Goal: Task Accomplishment & Management: Use online tool/utility

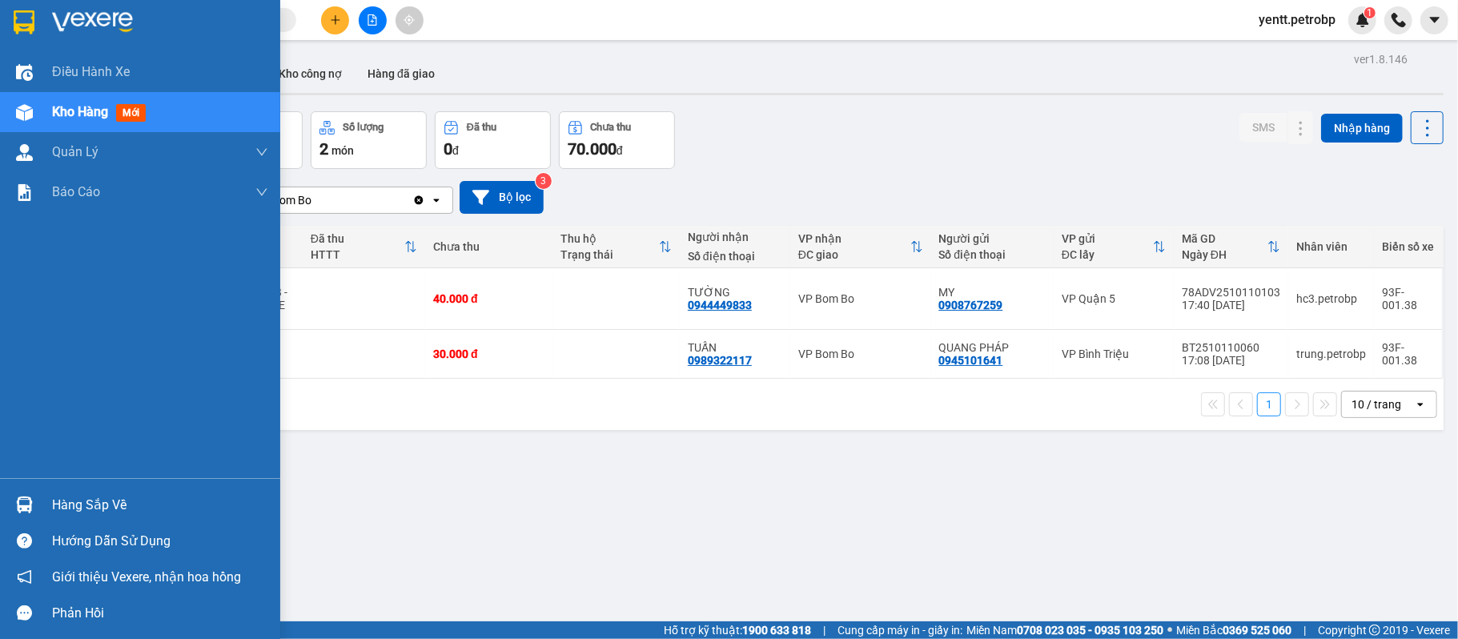
click at [37, 506] on div at bounding box center [24, 505] width 28 height 28
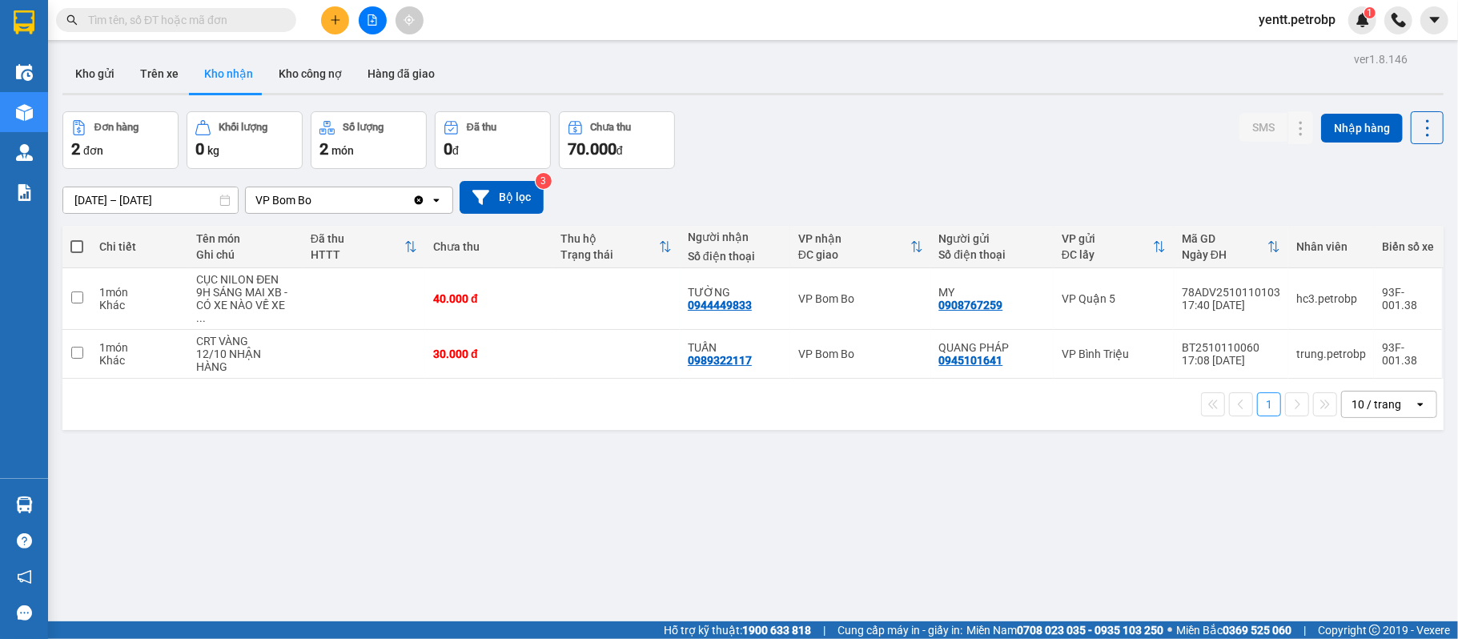
click at [1105, 512] on section "Kết quả tìm kiếm ( 0 ) Bộ lọc No Data yentt.petrobp 1 Điều hành xe Kho hàng mới…" at bounding box center [729, 319] width 1458 height 639
click at [654, 468] on div "ver 1.8.146 Kho gửi Trên xe Kho nhận Kho công nợ Hàng đã giao Đơn hàng 2 đơn Kh…" at bounding box center [753, 367] width 1394 height 639
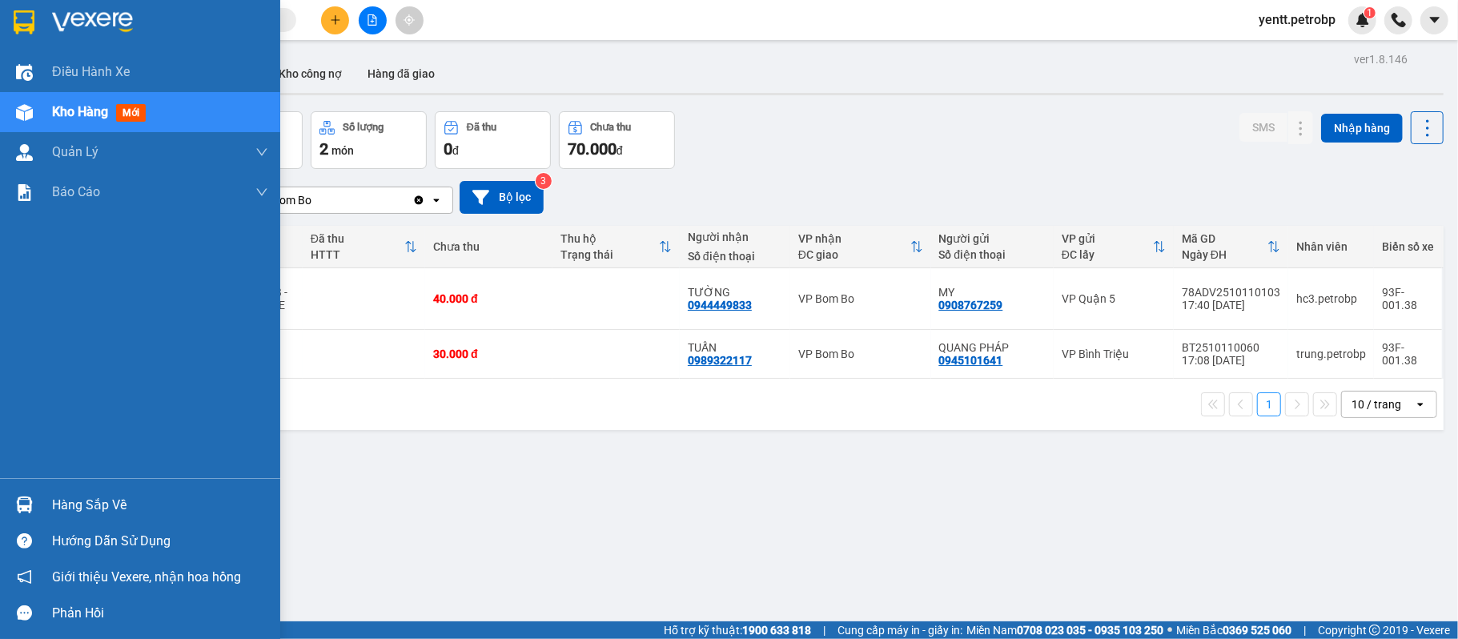
click at [90, 513] on div "Hàng sắp về" at bounding box center [160, 505] width 216 height 24
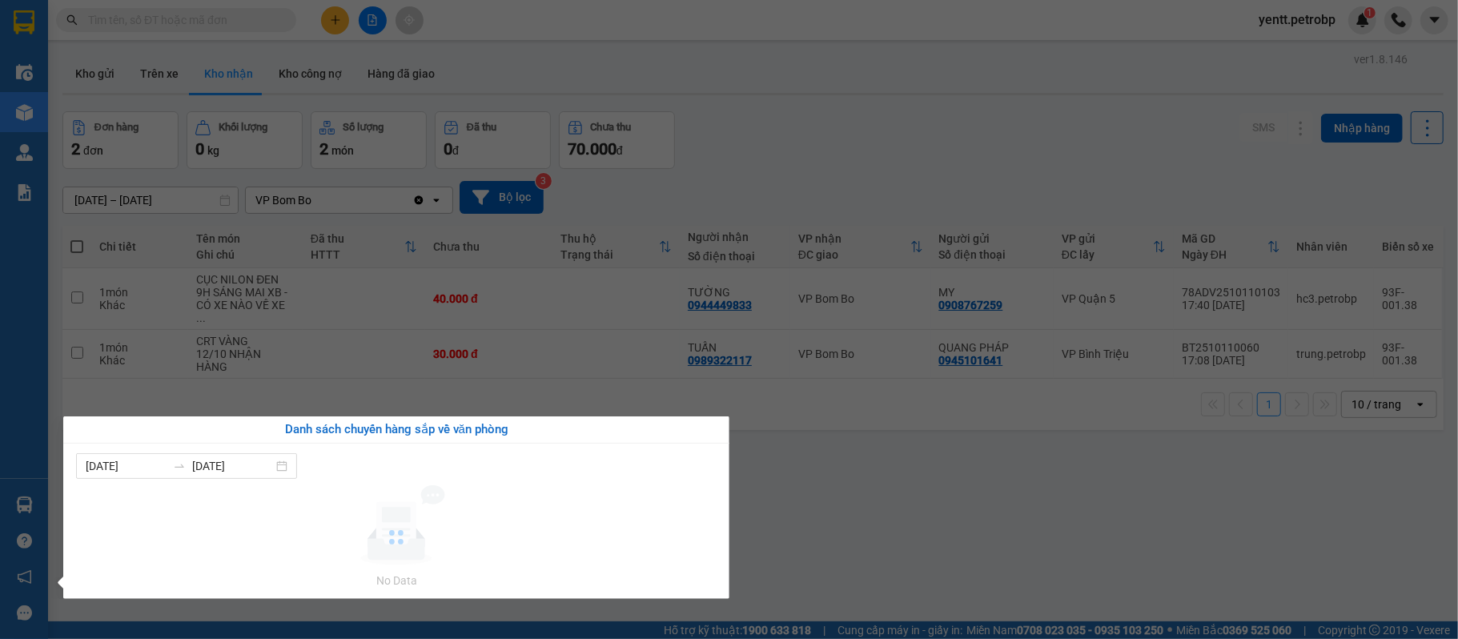
drag, startPoint x: 895, startPoint y: 493, endPoint x: 879, endPoint y: 475, distance: 24.4
click at [895, 492] on section "Kết quả tìm kiếm ( 0 ) Bộ lọc No Data yentt.petrobp 1 Điều hành xe Kho hàng mới…" at bounding box center [729, 319] width 1458 height 639
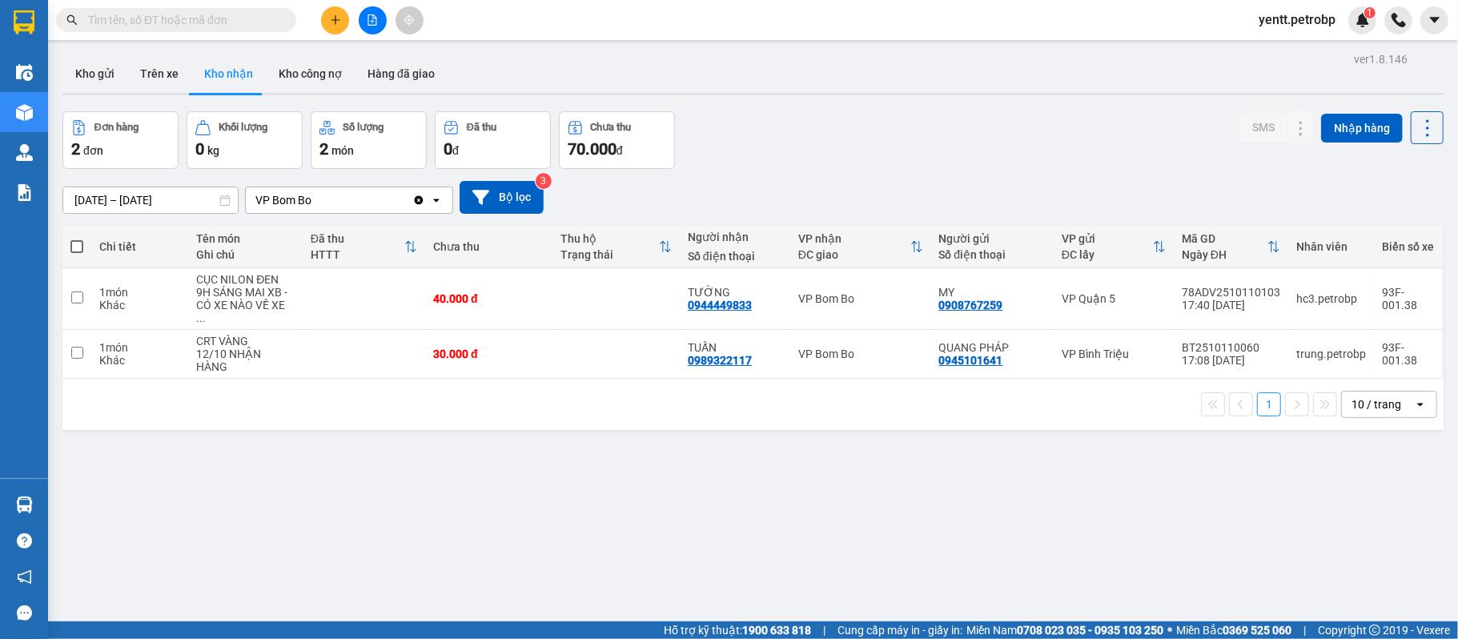
click at [221, 69] on button "Kho nhận" at bounding box center [228, 73] width 74 height 38
click at [1263, 295] on icon at bounding box center [1268, 298] width 11 height 11
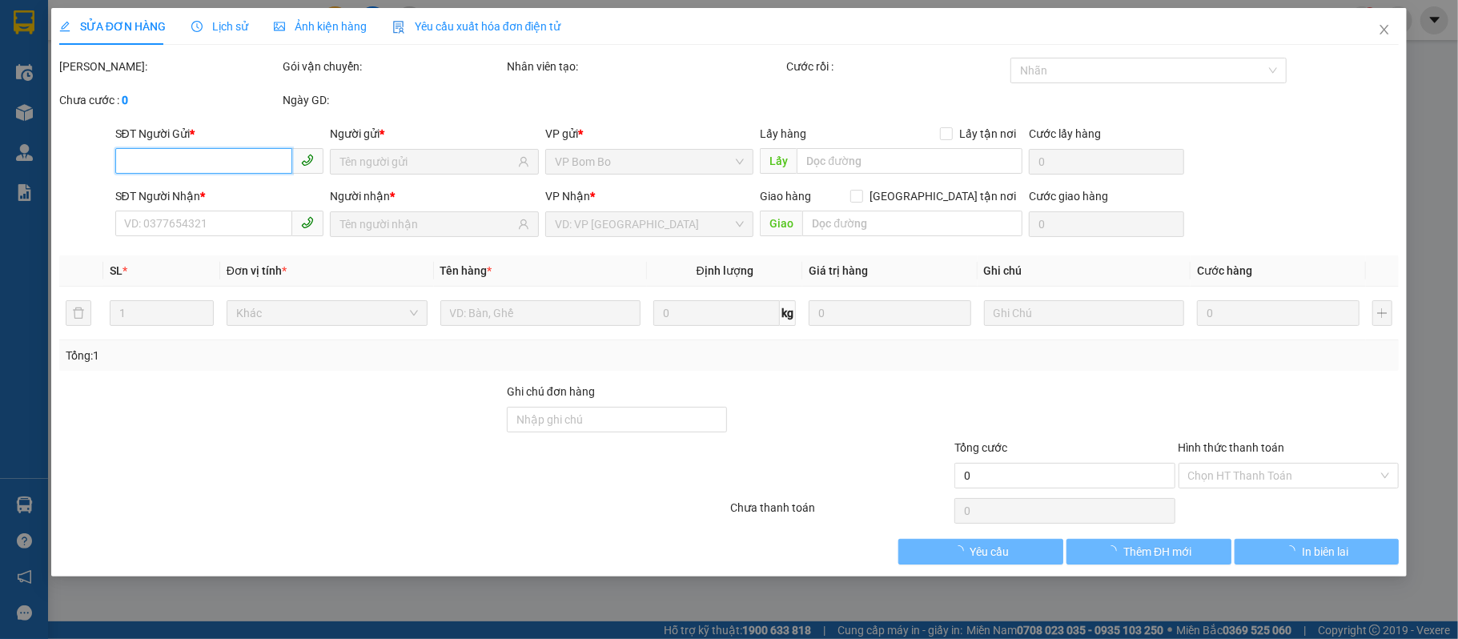
type input "0908767259"
type input "MY"
type input "0944449833"
type input "TƯỜNG"
type input "40.000"
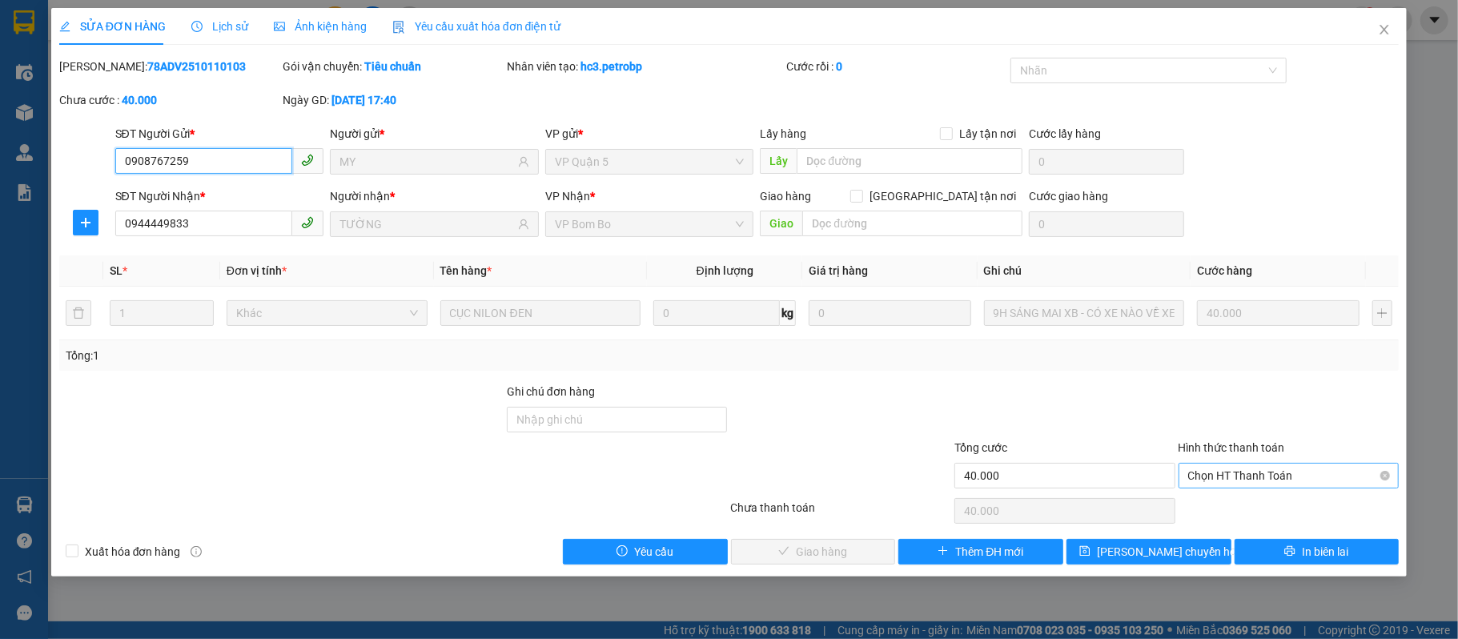
click at [1233, 478] on span "Chọn HT Thanh Toán" at bounding box center [1289, 476] width 202 height 24
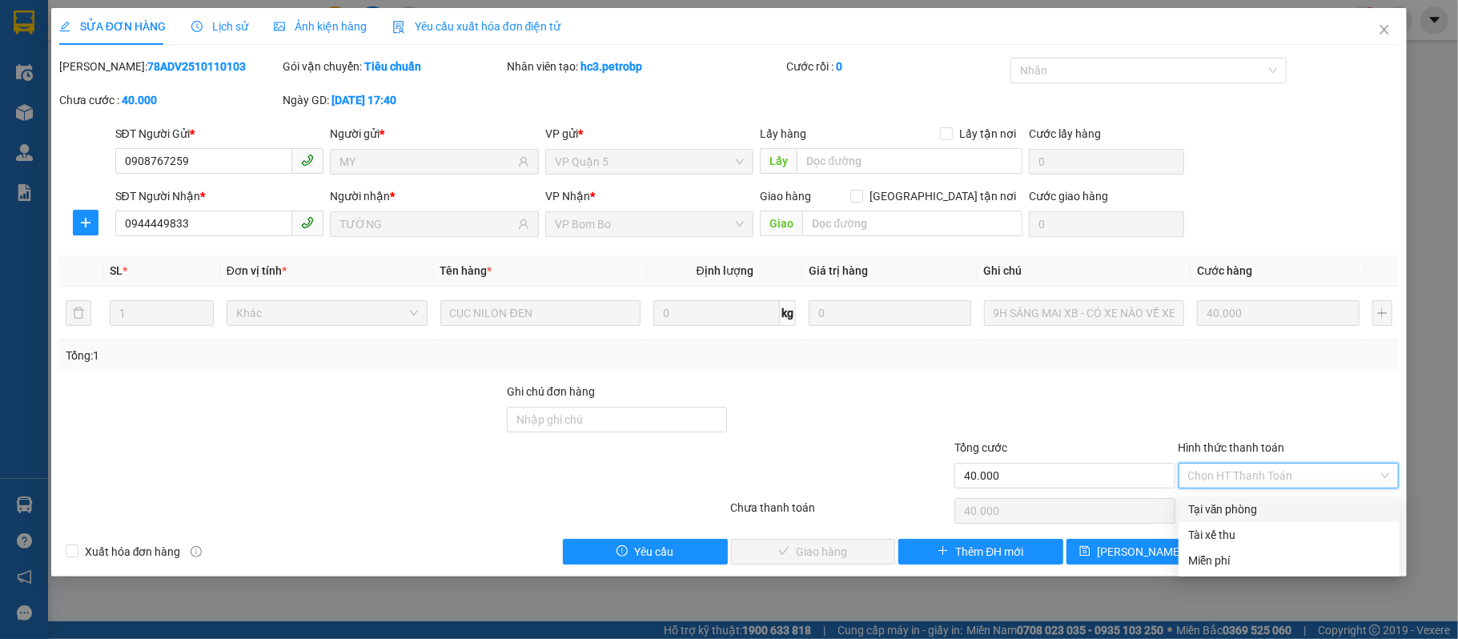
click at [1244, 501] on div "Tại văn phòng" at bounding box center [1289, 509] width 202 height 18
type input "0"
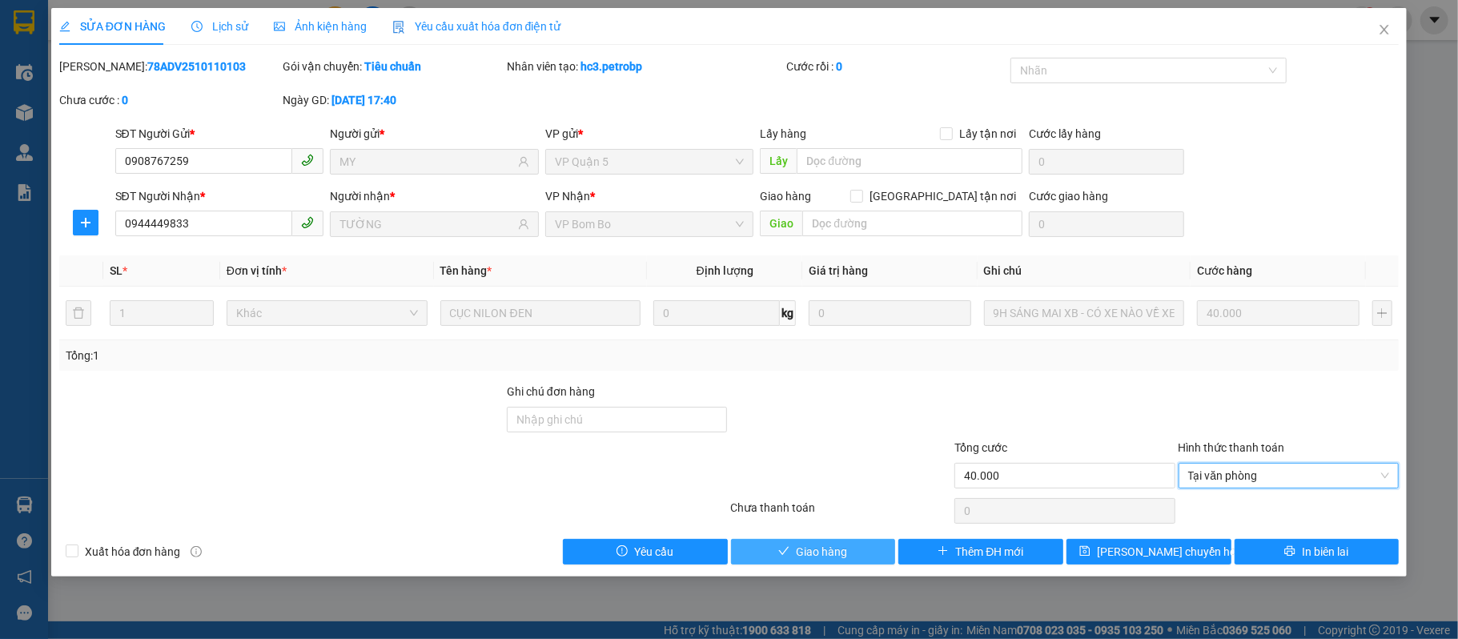
click at [788, 564] on button "Giao hàng" at bounding box center [813, 552] width 165 height 26
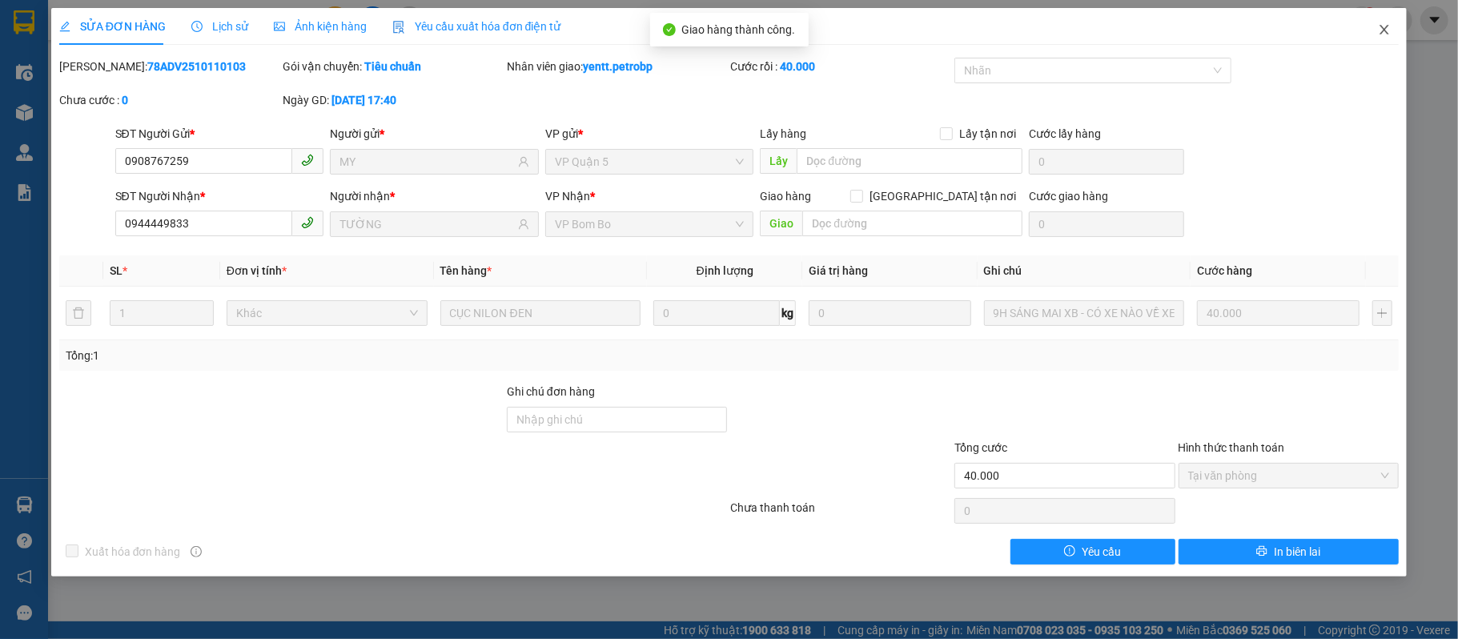
click at [1384, 27] on icon "close" at bounding box center [1384, 29] width 13 height 13
